Goal: Task Accomplishment & Management: Manage account settings

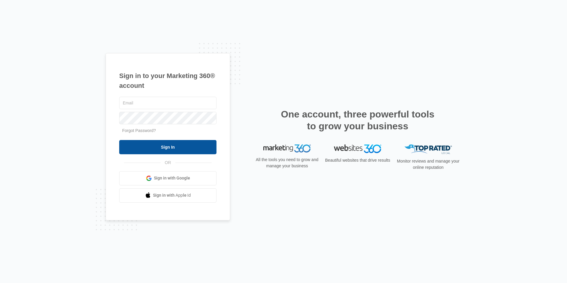
type input "[EMAIL_ADDRESS][DOMAIN_NAME]"
click at [162, 149] on input "Sign In" at bounding box center [167, 147] width 97 height 14
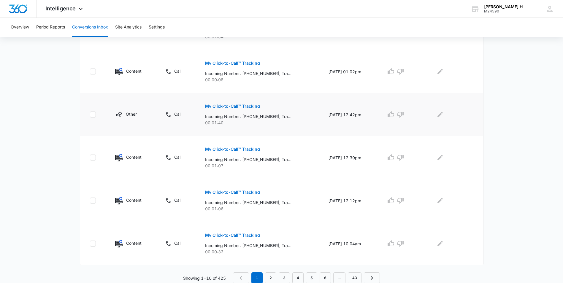
scroll to position [352, 0]
click at [268, 275] on link "2" at bounding box center [270, 277] width 11 height 11
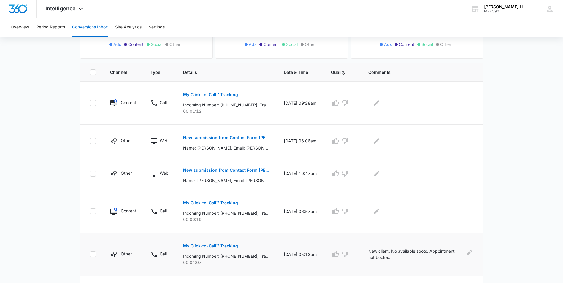
scroll to position [119, 0]
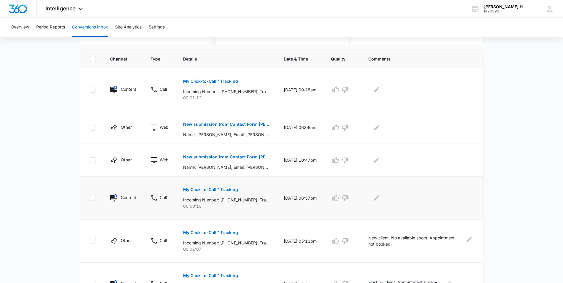
click at [206, 188] on p "My Click-to-Call™ Tracking" at bounding box center [210, 189] width 55 height 4
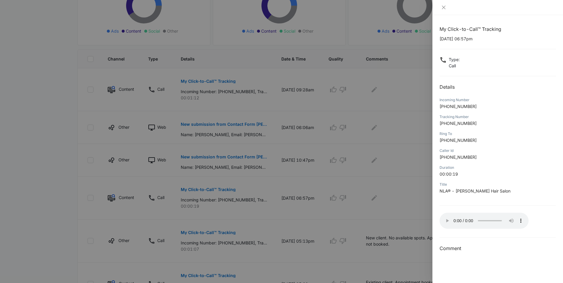
click at [379, 193] on div at bounding box center [281, 141] width 563 height 283
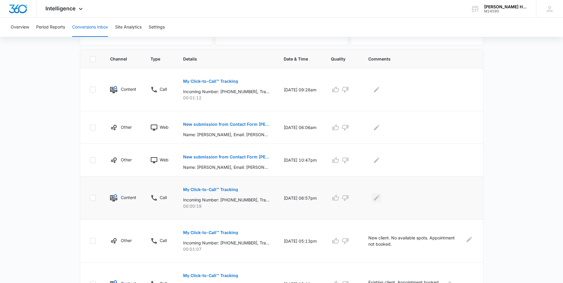
click at [379, 198] on icon "Edit Comments" at bounding box center [376, 197] width 5 height 5
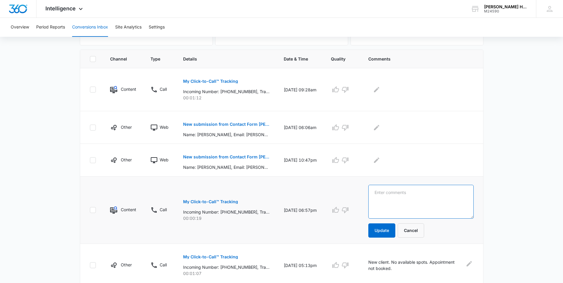
click at [389, 199] on textarea at bounding box center [420, 202] width 105 height 34
type textarea "empty call"
click at [394, 233] on button "Update" at bounding box center [381, 230] width 27 height 14
click at [220, 80] on p "My Click-to-Call™ Tracking" at bounding box center [210, 81] width 55 height 4
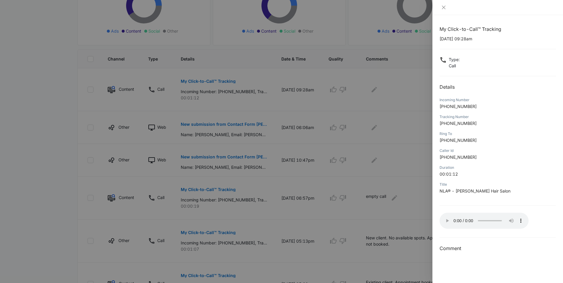
click at [390, 167] on div at bounding box center [281, 141] width 563 height 283
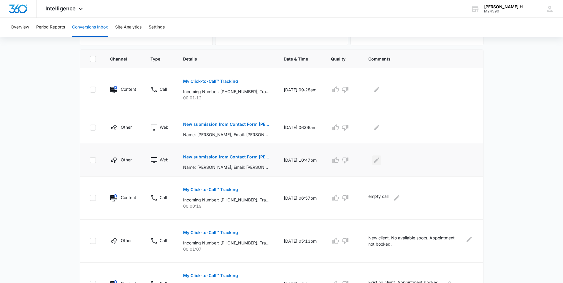
click at [380, 157] on icon "Edit Comments" at bounding box center [376, 160] width 7 height 7
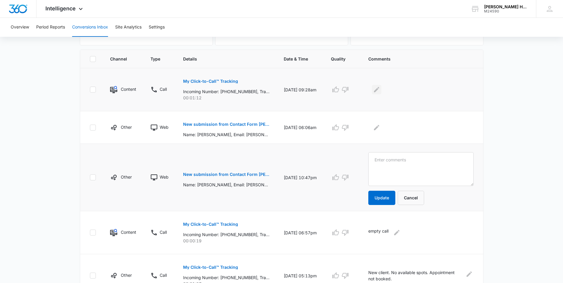
click at [380, 88] on icon "Edit Comments" at bounding box center [376, 89] width 7 height 7
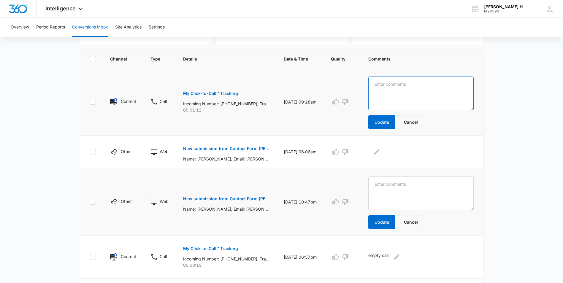
click at [396, 90] on textarea at bounding box center [420, 94] width 105 height 34
type textarea "returning client, booked appt."
click at [395, 118] on button "Update" at bounding box center [381, 122] width 27 height 14
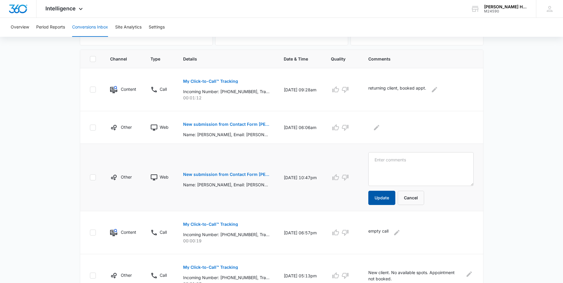
click at [386, 203] on button "Update" at bounding box center [381, 198] width 27 height 14
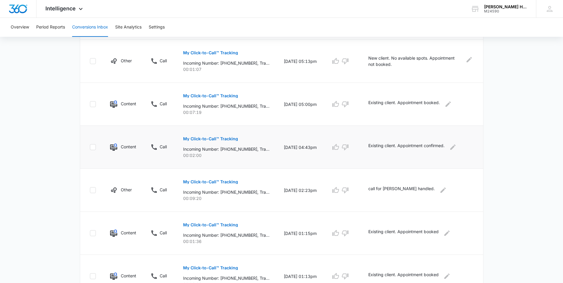
scroll to position [332, 0]
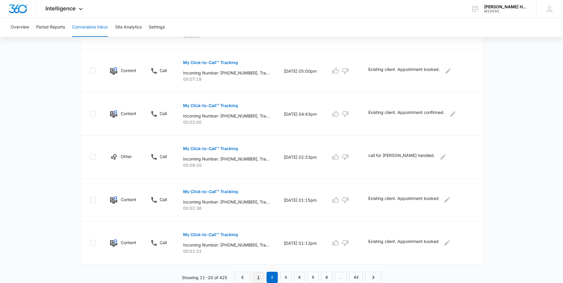
click at [258, 274] on link "1" at bounding box center [258, 277] width 11 height 11
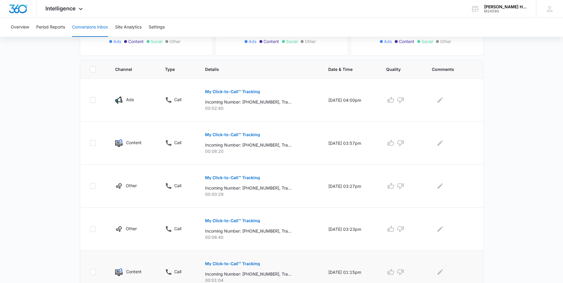
scroll to position [56, 0]
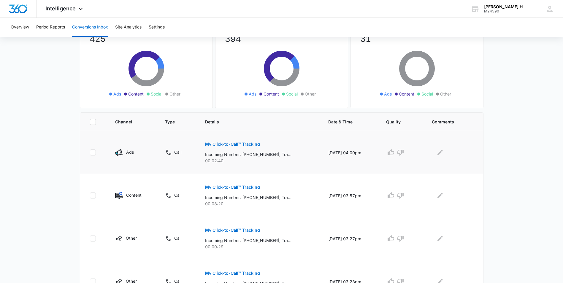
click at [224, 142] on p "My Click-to-Call™ Tracking" at bounding box center [232, 144] width 55 height 4
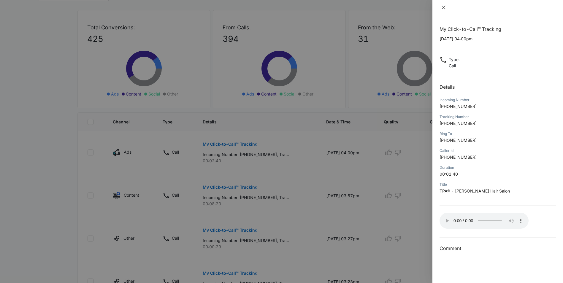
click at [444, 8] on icon "close" at bounding box center [444, 8] width 4 height 4
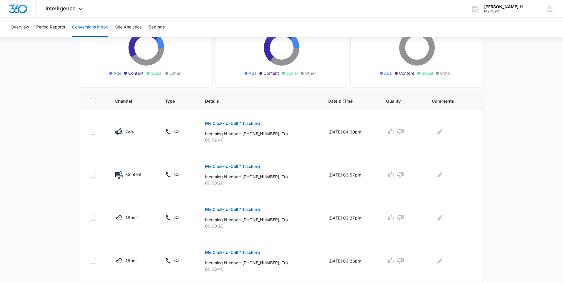
scroll to position [0, 0]
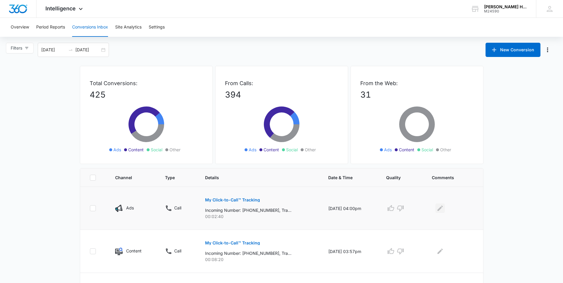
click at [443, 209] on icon "Edit Comments" at bounding box center [439, 208] width 5 height 5
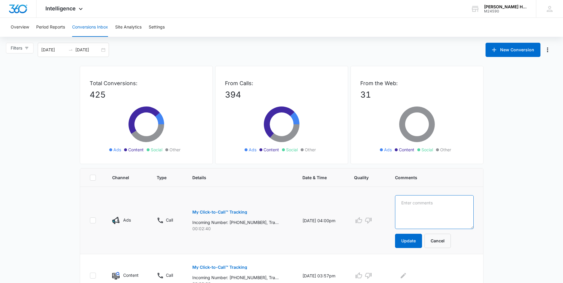
click at [432, 207] on textarea at bounding box center [434, 212] width 79 height 34
click at [237, 212] on p "My Click-to-Call™ Tracking" at bounding box center [219, 212] width 55 height 4
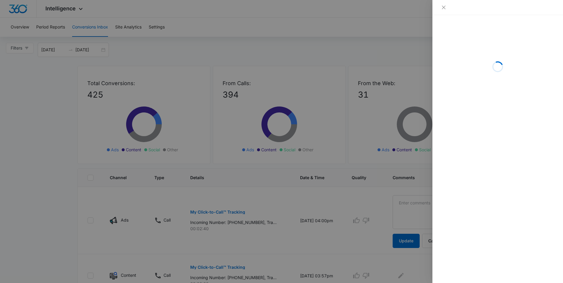
click at [457, 143] on div "Loading" at bounding box center [497, 149] width 131 height 268
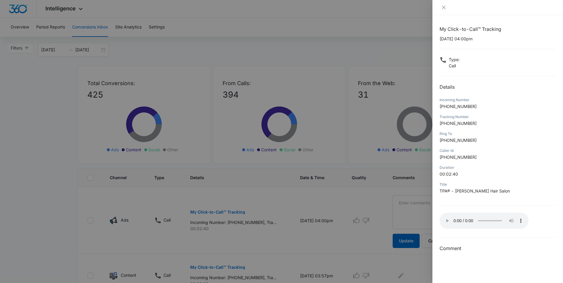
click at [348, 178] on div at bounding box center [281, 141] width 563 height 283
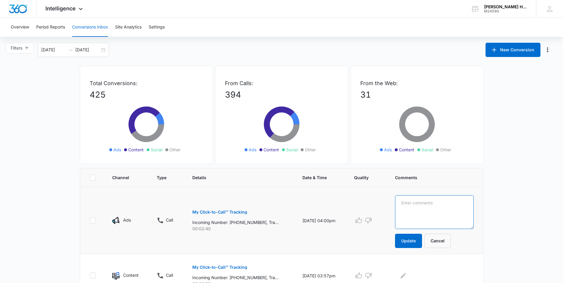
click at [427, 201] on textarea at bounding box center [434, 212] width 79 height 34
click at [415, 202] on textarea at bounding box center [434, 212] width 79 height 34
drag, startPoint x: 450, startPoint y: 205, endPoint x: 417, endPoint y: 210, distance: 33.5
click at [417, 210] on textarea at bounding box center [434, 212] width 79 height 34
drag, startPoint x: 418, startPoint y: 202, endPoint x: 402, endPoint y: 204, distance: 15.8
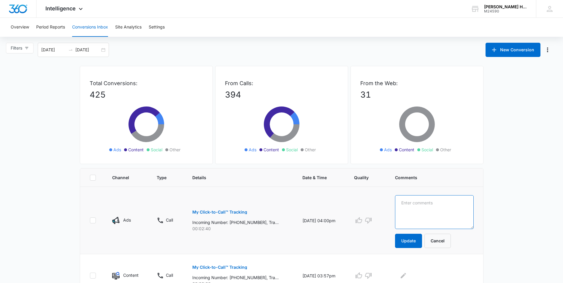
click at [402, 204] on textarea at bounding box center [434, 212] width 79 height 34
drag, startPoint x: 417, startPoint y: 204, endPoint x: 425, endPoint y: 204, distance: 8.9
click at [425, 204] on textarea at bounding box center [434, 212] width 79 height 34
click at [427, 203] on textarea at bounding box center [434, 212] width 79 height 34
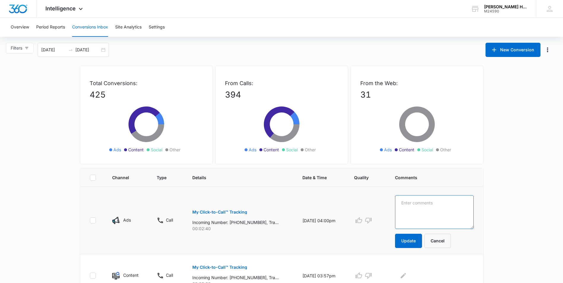
click at [429, 207] on textarea at bounding box center [434, 212] width 79 height 34
type textarea "n"
type textarea "potential new client"
click at [413, 237] on button "Update" at bounding box center [408, 241] width 27 height 14
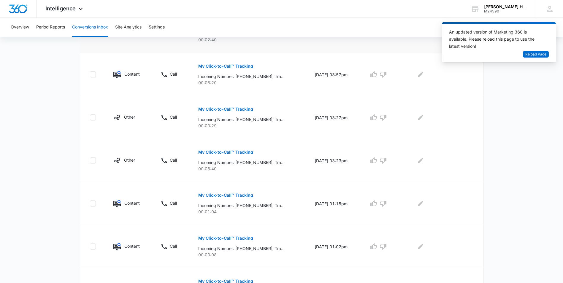
scroll to position [183, 0]
